Goal: Transaction & Acquisition: Book appointment/travel/reservation

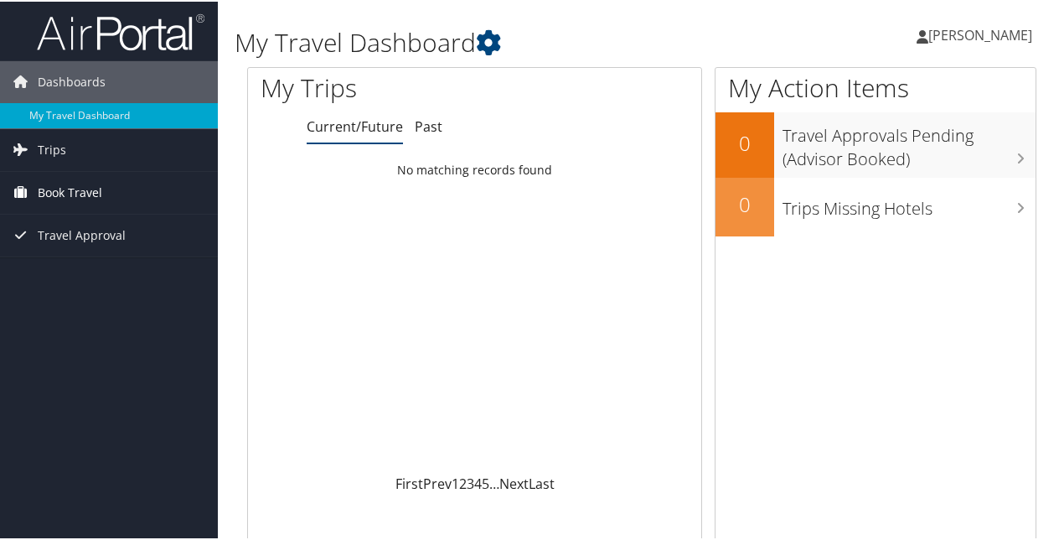
click at [66, 194] on span "Book Travel" at bounding box center [70, 191] width 65 height 42
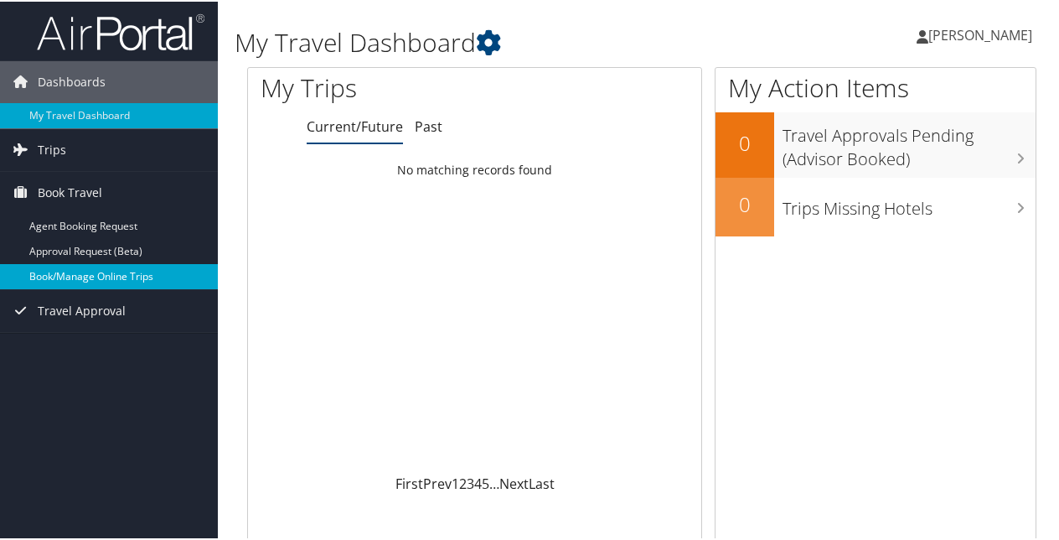
click at [87, 277] on link "Book/Manage Online Trips" at bounding box center [109, 274] width 218 height 25
